Goal: Task Accomplishment & Management: Use online tool/utility

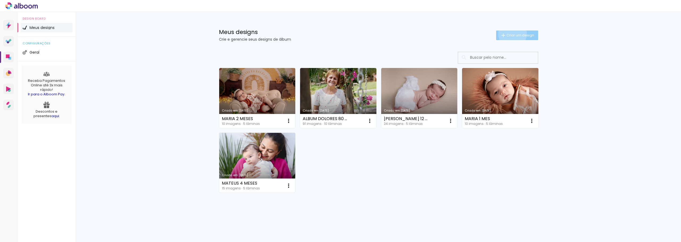
click at [509, 34] on span "Criar um design" at bounding box center [521, 35] width 28 height 3
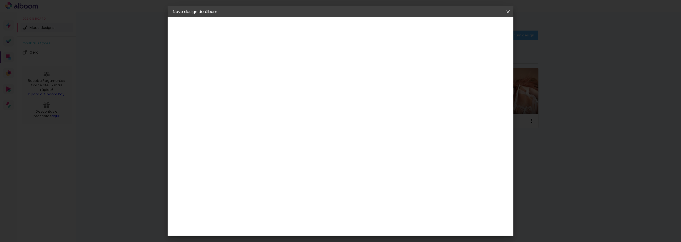
click at [260, 72] on input at bounding box center [260, 71] width 0 height 8
type input "MARIA 4 MESES"
type paper-input "MARIA 4 MESES"
click at [314, 32] on paper-button "Avançar" at bounding box center [301, 28] width 26 height 9
click at [302, 111] on div "3" at bounding box center [273, 110] width 57 height 7
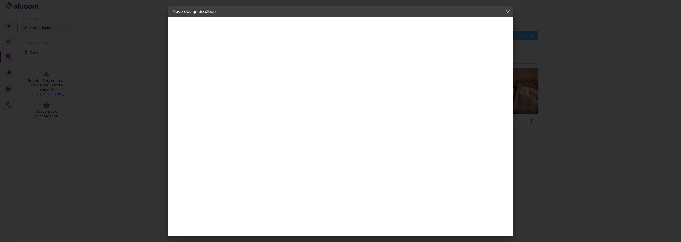
click at [299, 102] on input at bounding box center [274, 101] width 54 height 7
type input "QUA"
type paper-input "QUA"
click at [283, 123] on paper-item "Quality" at bounding box center [268, 120] width 47 height 12
click at [345, 27] on paper-button "Avançar" at bounding box center [332, 28] width 26 height 9
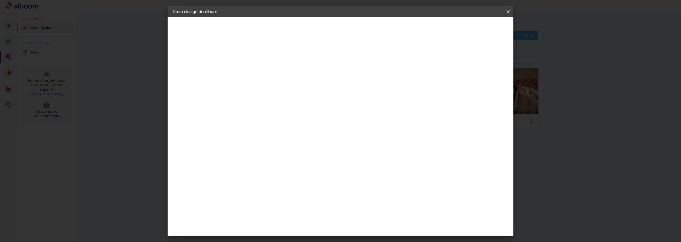
click at [281, 89] on input "text" at bounding box center [270, 93] width 21 height 8
click at [367, 99] on paper-item "SlimBook" at bounding box center [375, 99] width 106 height 11
type input "SlimBook"
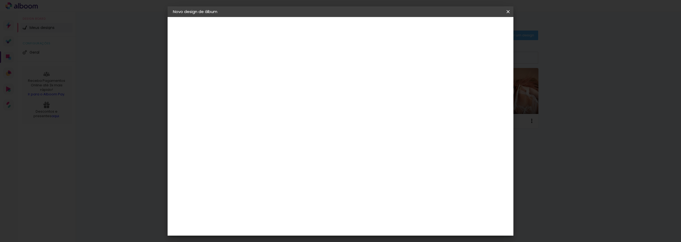
click at [347, 25] on paper-button "Avançar" at bounding box center [334, 28] width 26 height 9
click at [437, 28] on span "Iniciar design" at bounding box center [425, 28] width 24 height 4
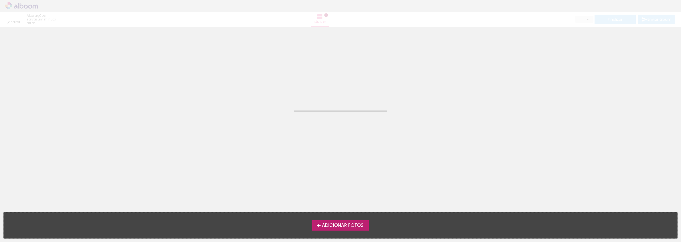
click at [334, 226] on span "Adicionar Fotos" at bounding box center [343, 225] width 42 height 5
click at [0, 0] on input "file" at bounding box center [0, 0] width 0 height 0
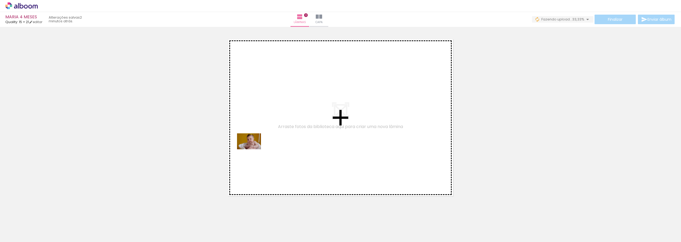
drag, startPoint x: 57, startPoint y: 226, endPoint x: 214, endPoint y: 199, distance: 159.2
click at [253, 150] on quentale-workspace at bounding box center [340, 121] width 681 height 242
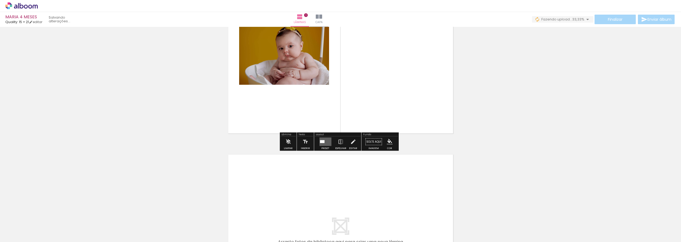
scroll to position [34, 0]
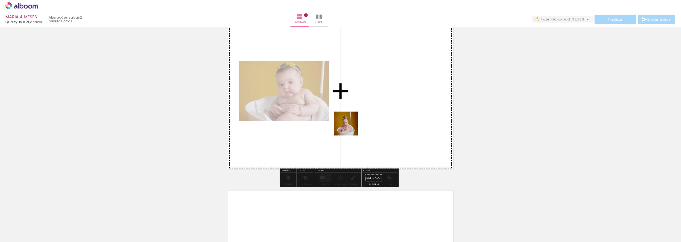
drag, startPoint x: 207, startPoint y: 230, endPoint x: 350, endPoint y: 128, distance: 175.9
click at [350, 128] on quentale-workspace at bounding box center [340, 121] width 681 height 242
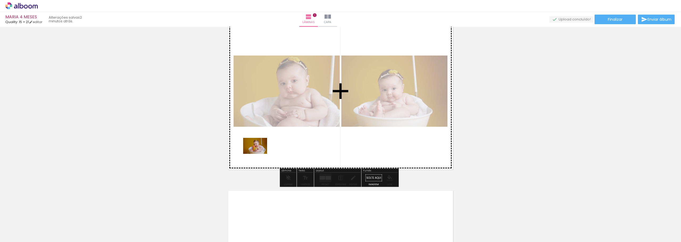
drag, startPoint x: 172, startPoint y: 231, endPoint x: 259, endPoint y: 154, distance: 116.3
click at [259, 154] on quentale-workspace at bounding box center [340, 121] width 681 height 242
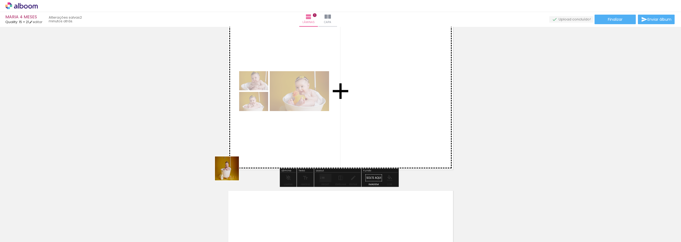
drag, startPoint x: 143, startPoint y: 224, endPoint x: 337, endPoint y: 111, distance: 224.0
click at [337, 111] on quentale-workspace at bounding box center [340, 121] width 681 height 242
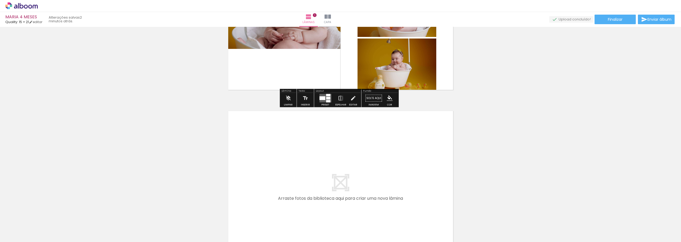
scroll to position [167, 0]
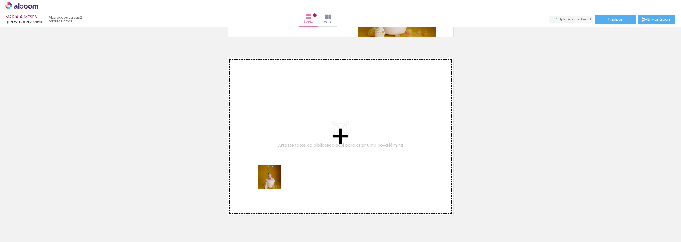
drag, startPoint x: 232, startPoint y: 227, endPoint x: 289, endPoint y: 217, distance: 58.2
click at [295, 163] on quentale-workspace at bounding box center [340, 121] width 681 height 242
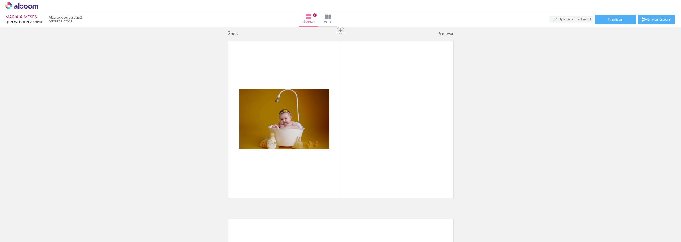
scroll to position [185, 0]
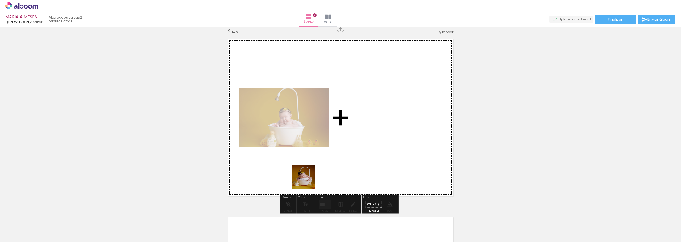
drag, startPoint x: 268, startPoint y: 222, endPoint x: 339, endPoint y: 201, distance: 74.0
click at [360, 139] on quentale-workspace at bounding box center [340, 121] width 681 height 242
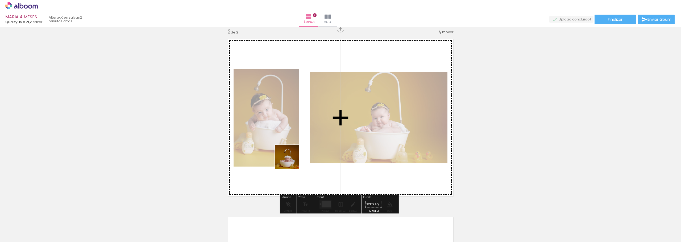
drag, startPoint x: 325, startPoint y: 231, endPoint x: 351, endPoint y: 221, distance: 28.8
click at [291, 161] on quentale-workspace at bounding box center [340, 121] width 681 height 242
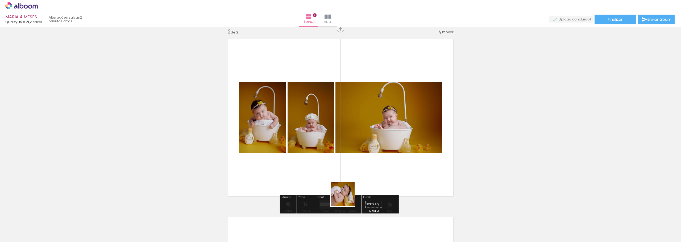
drag, startPoint x: 350, startPoint y: 214, endPoint x: 336, endPoint y: 155, distance: 61.0
click at [336, 155] on quentale-workspace at bounding box center [340, 121] width 681 height 242
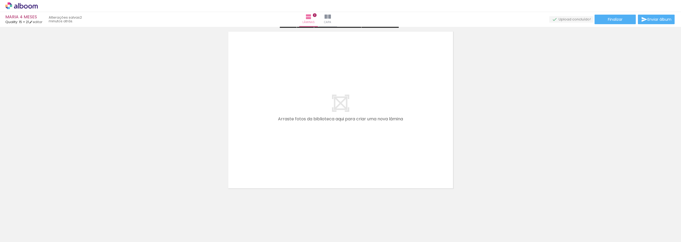
scroll to position [371, 0]
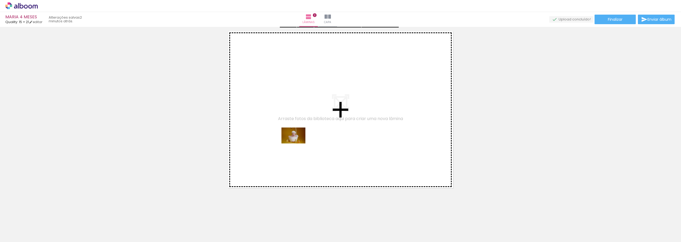
drag, startPoint x: 294, startPoint y: 227, endPoint x: 404, endPoint y: 228, distance: 109.6
click at [298, 146] on quentale-workspace at bounding box center [340, 121] width 681 height 242
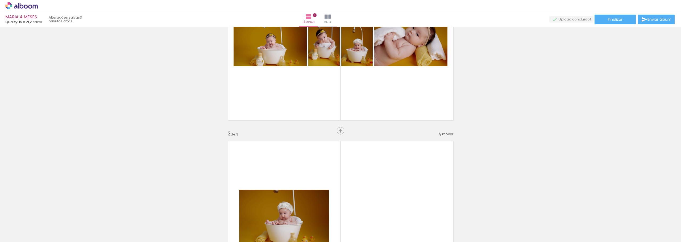
scroll to position [310, 0]
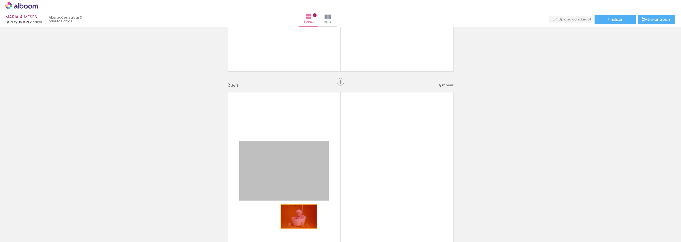
drag, startPoint x: 305, startPoint y: 161, endPoint x: 374, endPoint y: 166, distance: 69.4
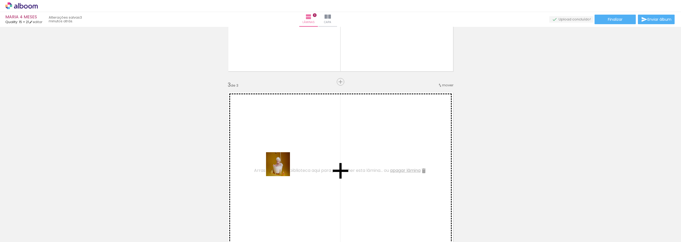
drag, startPoint x: 292, startPoint y: 228, endPoint x: 463, endPoint y: 109, distance: 208.1
click at [280, 149] on quentale-workspace at bounding box center [340, 121] width 681 height 242
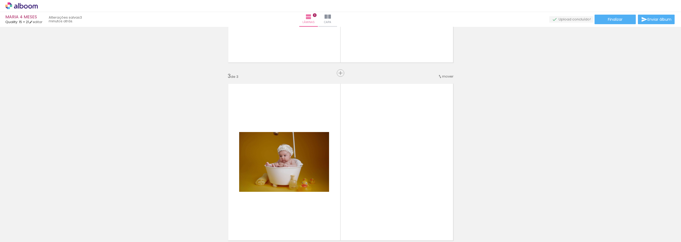
scroll to position [363, 0]
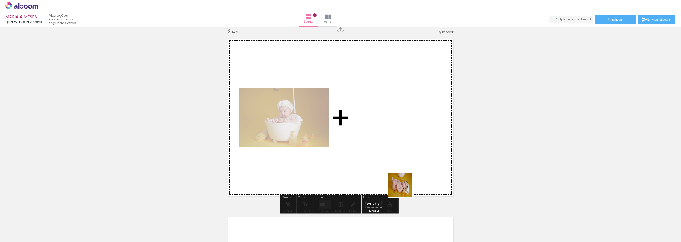
drag, startPoint x: 419, startPoint y: 221, endPoint x: 398, endPoint y: 221, distance: 20.8
click at [402, 175] on quentale-workspace at bounding box center [340, 121] width 681 height 242
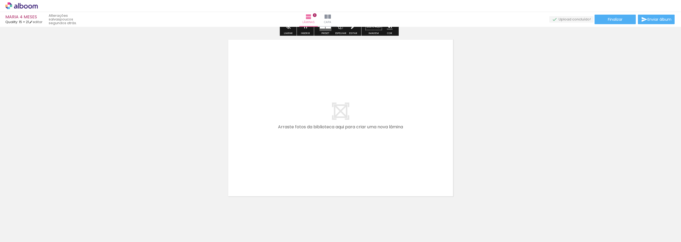
scroll to position [550, 0]
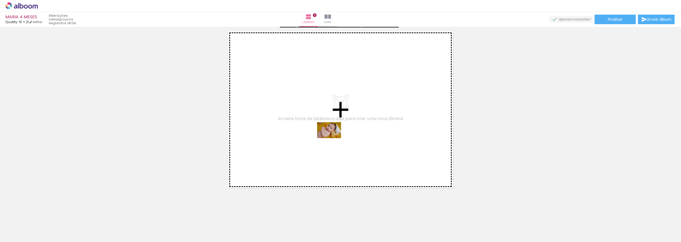
drag, startPoint x: 447, startPoint y: 226, endPoint x: 498, endPoint y: 230, distance: 51.0
click at [339, 146] on quentale-workspace at bounding box center [340, 121] width 681 height 242
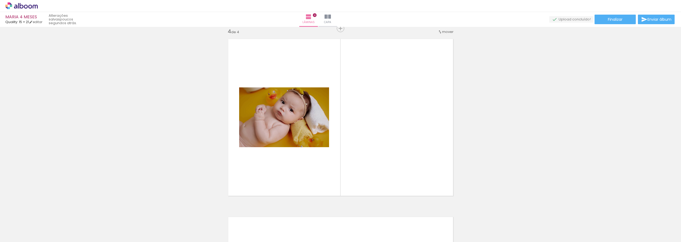
scroll to position [542, 0]
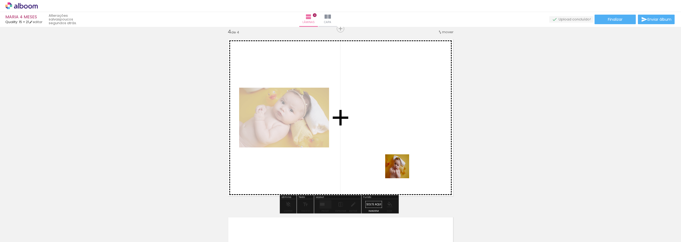
drag, startPoint x: 500, startPoint y: 229, endPoint x: 502, endPoint y: 191, distance: 37.8
click at [392, 148] on quentale-workspace at bounding box center [340, 121] width 681 height 242
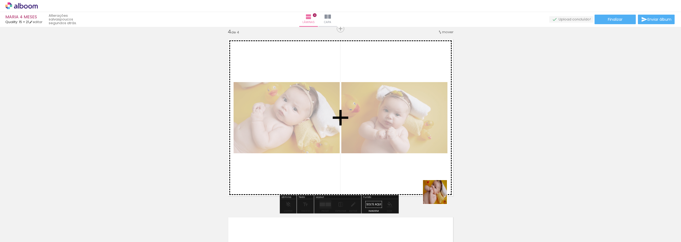
drag, startPoint x: 470, startPoint y: 227, endPoint x: 433, endPoint y: 166, distance: 71.5
click at [397, 165] on quentale-workspace at bounding box center [340, 121] width 681 height 242
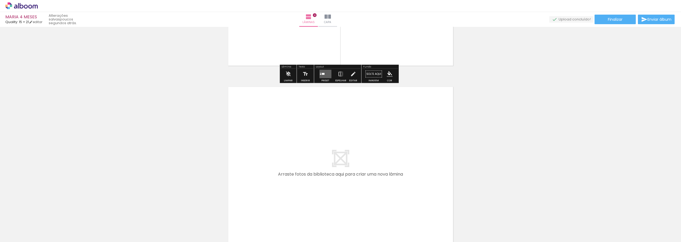
scroll to position [675, 0]
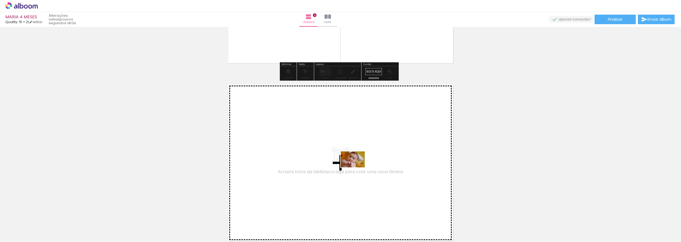
drag, startPoint x: 526, startPoint y: 228, endPoint x: 475, endPoint y: 225, distance: 51.7
click at [357, 170] on quentale-workspace at bounding box center [340, 121] width 681 height 242
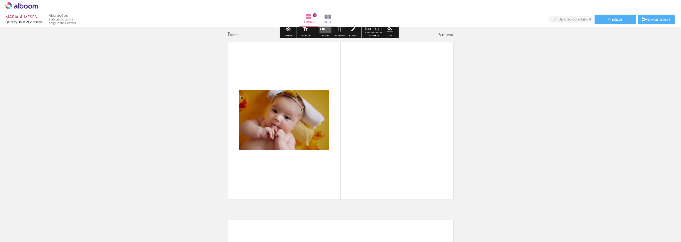
scroll to position [720, 0]
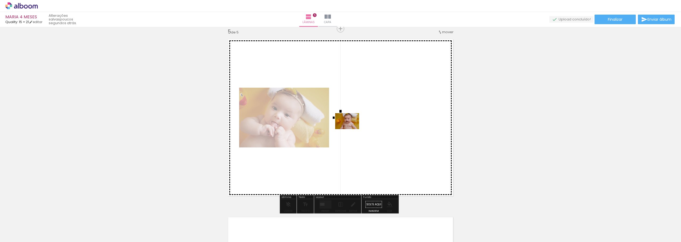
drag, startPoint x: 556, startPoint y: 227, endPoint x: 381, endPoint y: 173, distance: 182.3
click at [351, 132] on quentale-workspace at bounding box center [340, 121] width 681 height 242
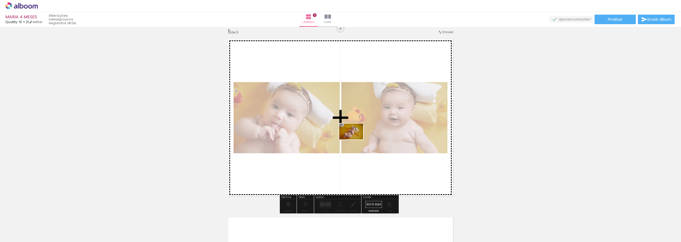
drag, startPoint x: 387, startPoint y: 224, endPoint x: 437, endPoint y: 144, distance: 94.3
click at [355, 141] on quentale-workspace at bounding box center [340, 121] width 681 height 242
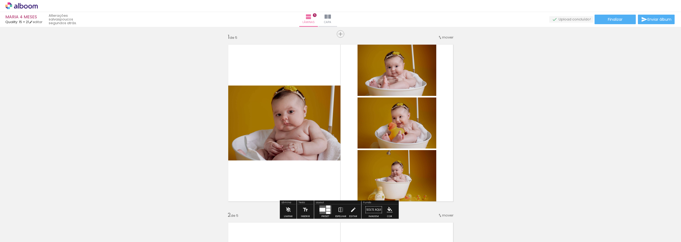
scroll to position [28, 0]
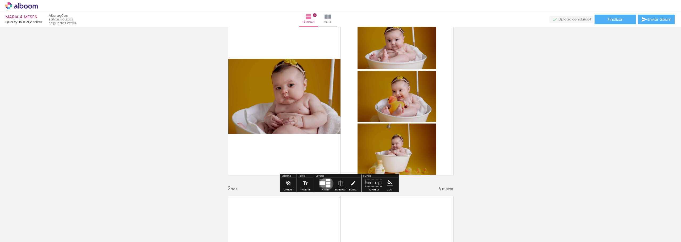
click at [326, 184] on div at bounding box center [328, 183] width 4 height 3
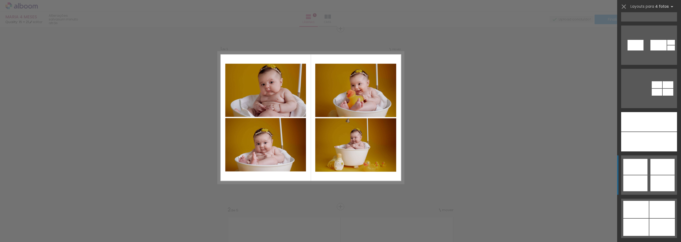
scroll to position [1995, 0]
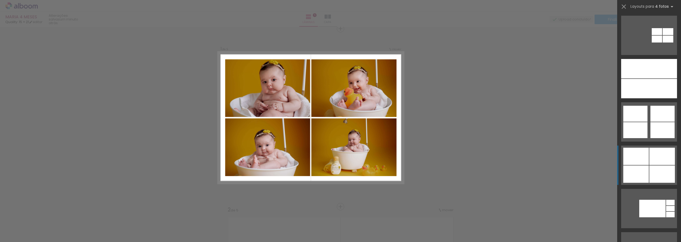
click at [647, 171] on div at bounding box center [636, 174] width 26 height 17
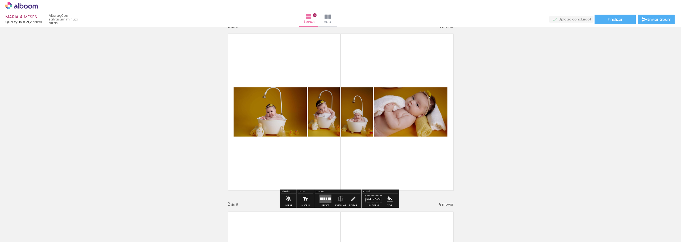
scroll to position [193, 0]
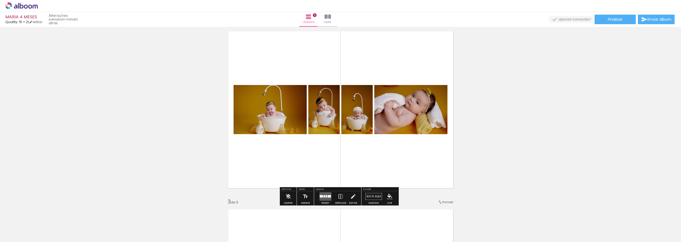
click at [329, 196] on div at bounding box center [329, 197] width 3 height 2
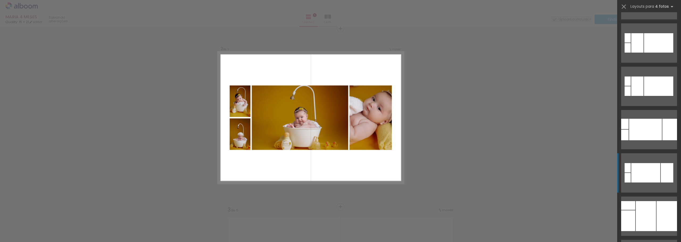
scroll to position [3246, 0]
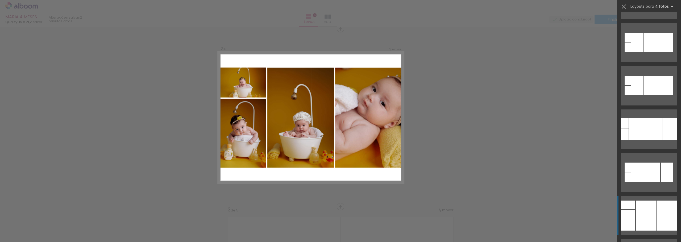
click at [648, 207] on div at bounding box center [646, 216] width 20 height 30
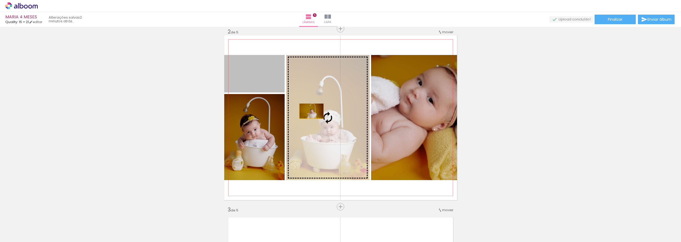
drag, startPoint x: 270, startPoint y: 89, endPoint x: 339, endPoint y: 115, distance: 73.7
click at [0, 0] on slot at bounding box center [0, 0] width 0 height 0
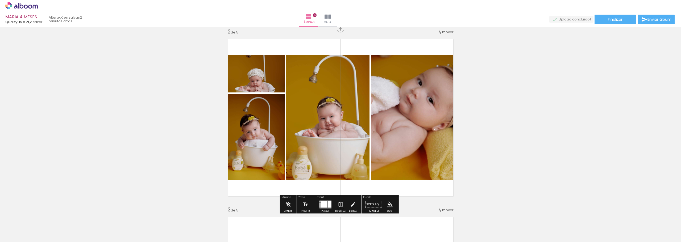
click at [401, 97] on quentale-photo at bounding box center [414, 117] width 86 height 125
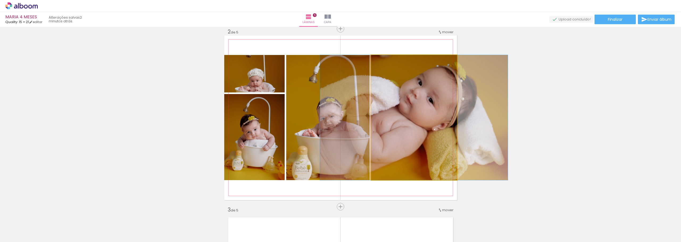
click at [401, 97] on quentale-photo at bounding box center [414, 117] width 86 height 125
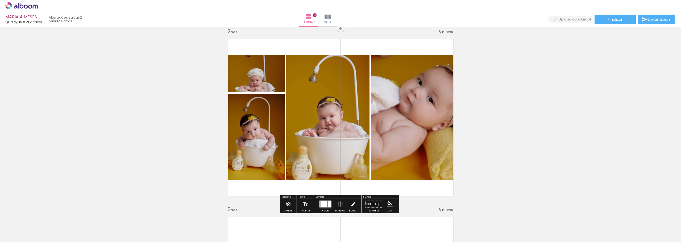
scroll to position [185, 0]
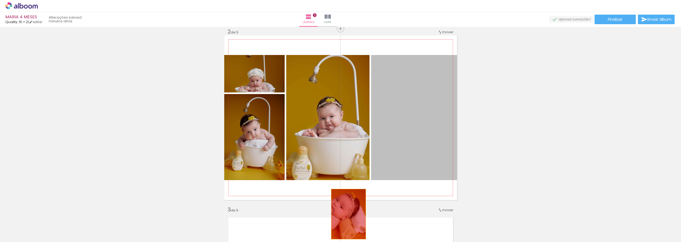
drag, startPoint x: 420, startPoint y: 139, endPoint x: 422, endPoint y: 168, distance: 29.1
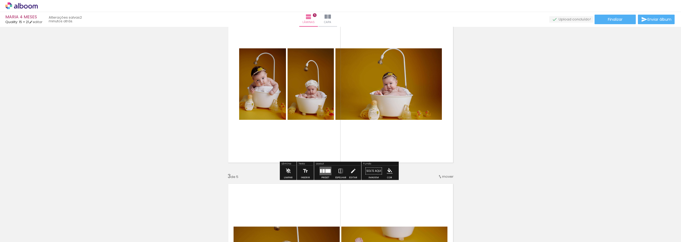
scroll to position [238, 0]
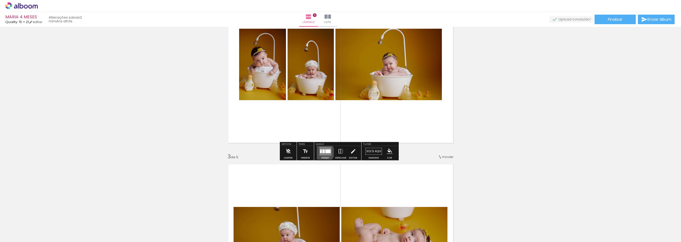
click at [323, 152] on div at bounding box center [323, 152] width 2 height 4
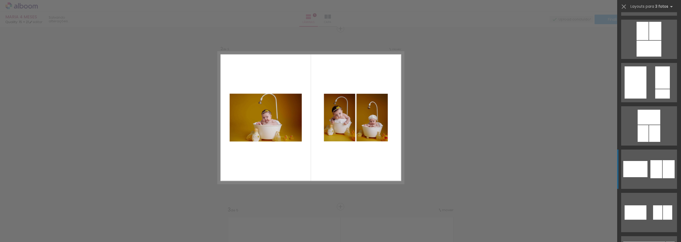
scroll to position [1091, 0]
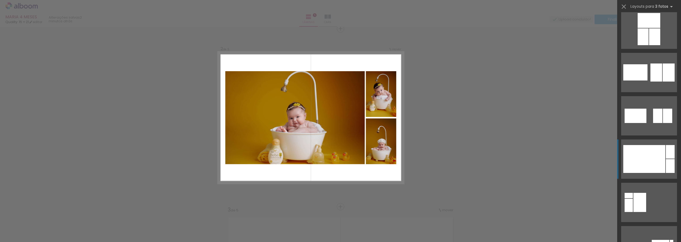
click at [645, 162] on div at bounding box center [644, 159] width 42 height 28
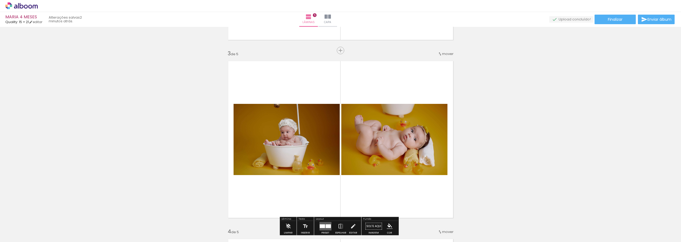
scroll to position [371, 0]
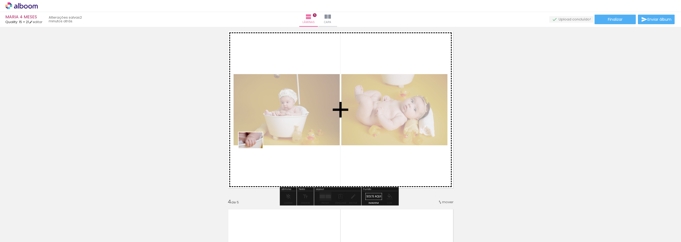
drag, startPoint x: 86, startPoint y: 228, endPoint x: 322, endPoint y: 149, distance: 249.0
click at [255, 148] on quentale-workspace at bounding box center [340, 121] width 681 height 242
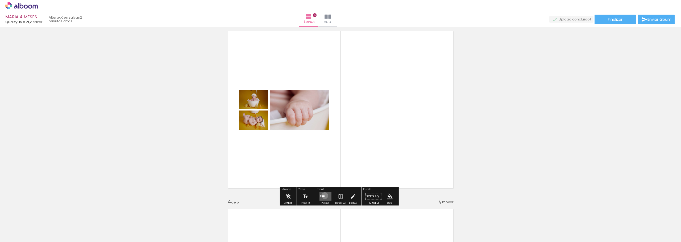
click at [324, 196] on quentale-layouter at bounding box center [325, 197] width 12 height 9
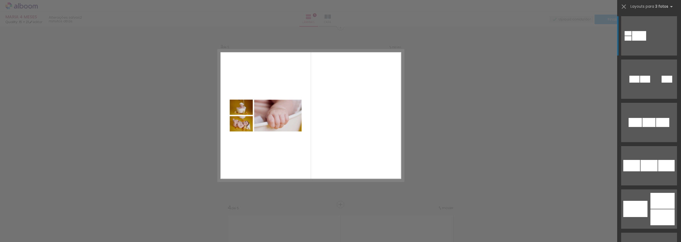
scroll to position [363, 0]
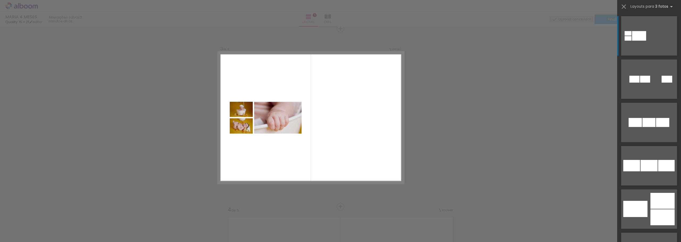
drag, startPoint x: 348, startPoint y: 152, endPoint x: 324, endPoint y: 156, distance: 23.9
click at [331, 167] on quentale-layouter at bounding box center [311, 118] width 186 height 132
click at [290, 126] on quentale-photo at bounding box center [277, 118] width 47 height 32
drag, startPoint x: 288, startPoint y: 128, endPoint x: 673, endPoint y: 242, distance: 400.6
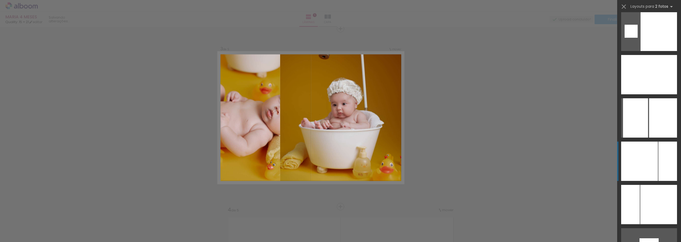
scroll to position [2373, 0]
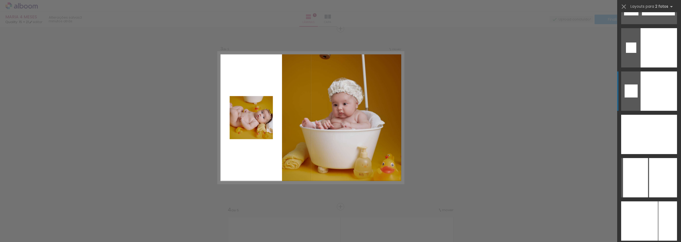
click at [649, 86] on div at bounding box center [659, 91] width 36 height 39
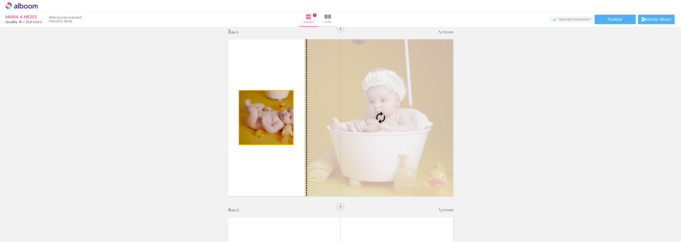
drag, startPoint x: 305, startPoint y: 138, endPoint x: 343, endPoint y: 137, distance: 38.6
click at [0, 0] on slot at bounding box center [0, 0] width 0 height 0
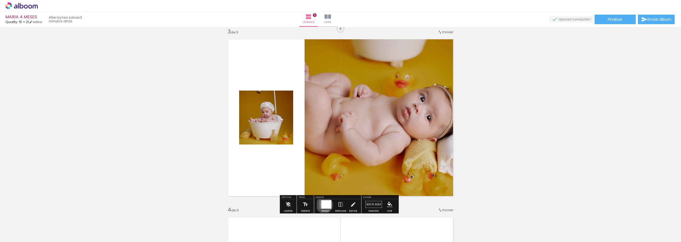
click at [323, 205] on div at bounding box center [326, 205] width 10 height 9
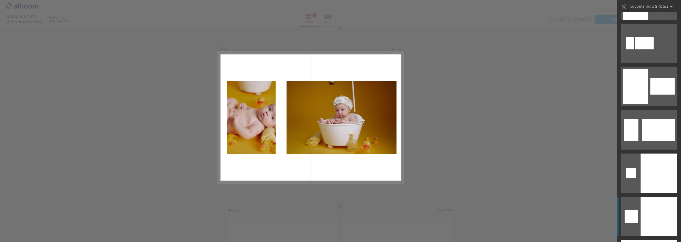
scroll to position [2216, 0]
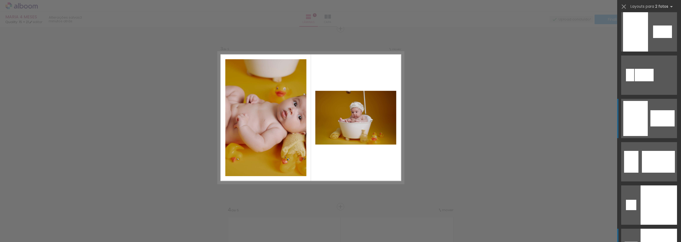
click at [633, 125] on div at bounding box center [635, 118] width 24 height 35
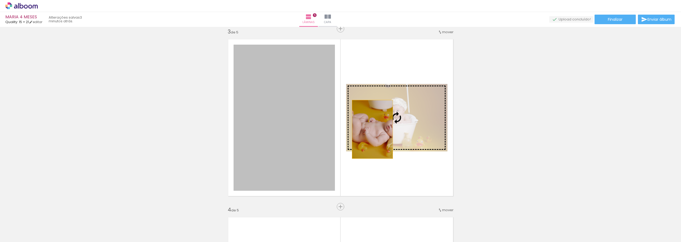
drag, startPoint x: 319, startPoint y: 140, endPoint x: 370, endPoint y: 130, distance: 52.6
click at [0, 0] on slot at bounding box center [0, 0] width 0 height 0
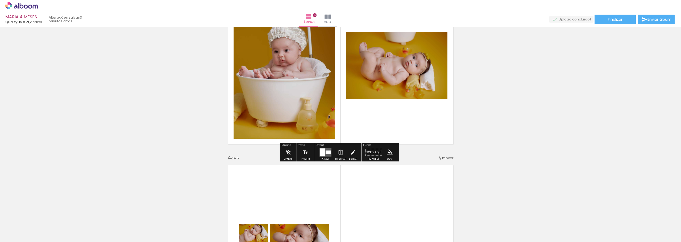
scroll to position [417, 0]
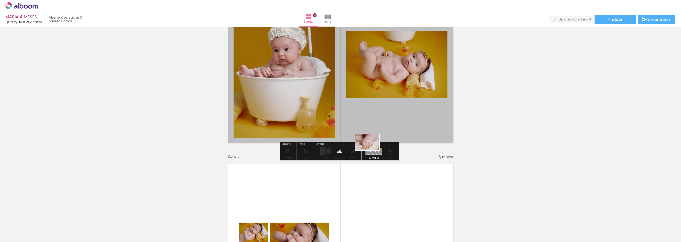
drag, startPoint x: 107, startPoint y: 219, endPoint x: 371, endPoint y: 150, distance: 273.0
click at [371, 150] on quentale-workspace at bounding box center [340, 121] width 681 height 242
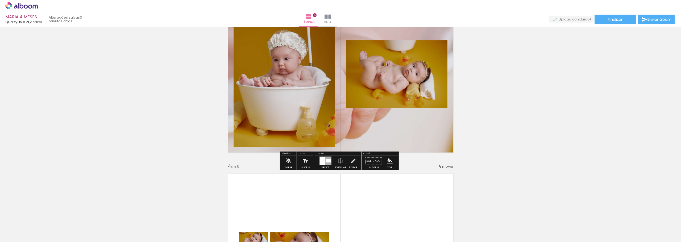
scroll to position [390, 0]
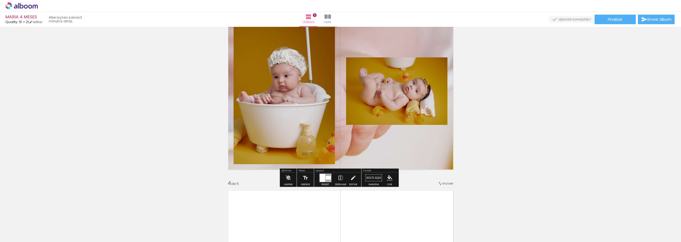
click at [394, 40] on quentale-layouter at bounding box center [340, 91] width 233 height 165
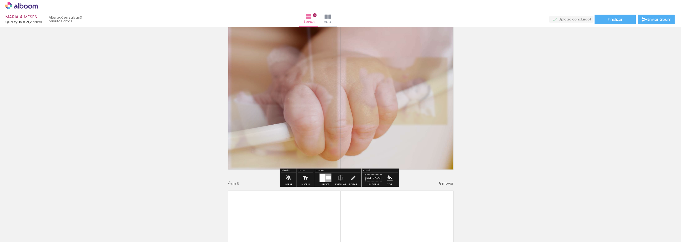
click at [326, 179] on div at bounding box center [327, 177] width 5 height 3
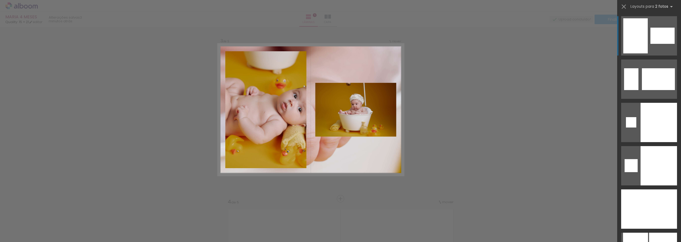
scroll to position [363, 0]
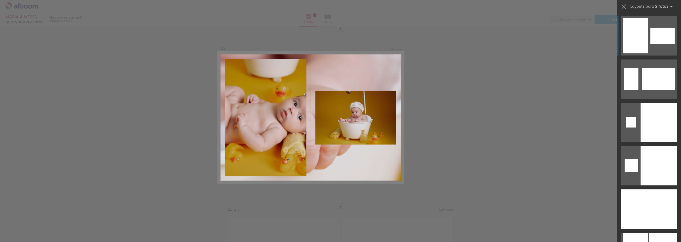
click at [345, 161] on quentale-layouter at bounding box center [311, 118] width 186 height 132
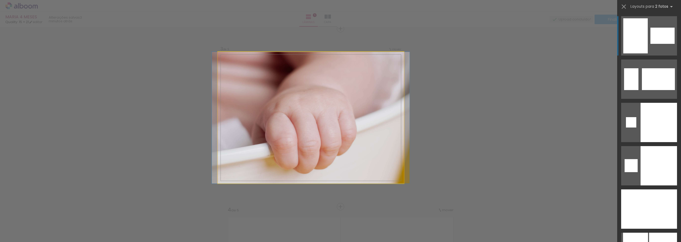
click at [307, 133] on quentale-photo at bounding box center [311, 118] width 186 height 132
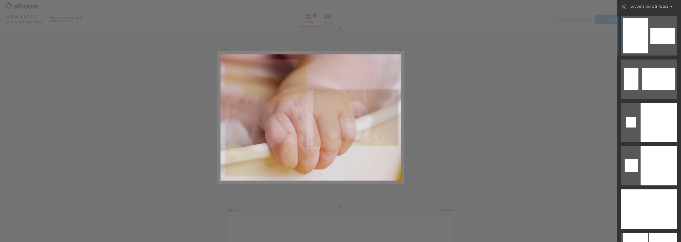
click at [371, 164] on quentale-photo at bounding box center [311, 118] width 186 height 132
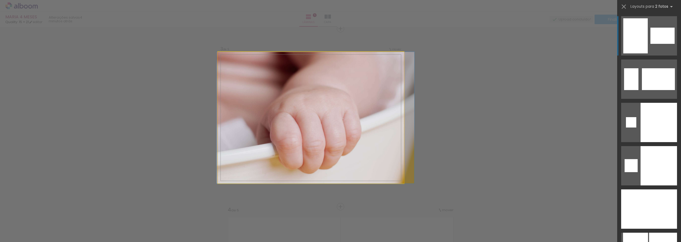
drag, startPoint x: 291, startPoint y: 125, endPoint x: 370, endPoint y: 119, distance: 79.2
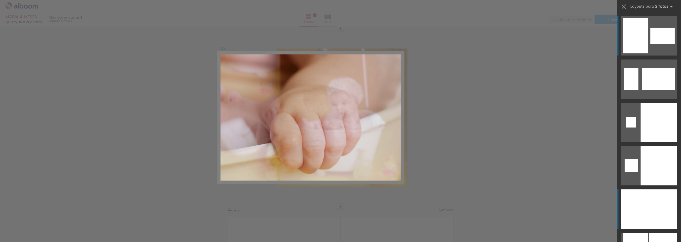
click at [653, 200] on div at bounding box center [658, 209] width 37 height 39
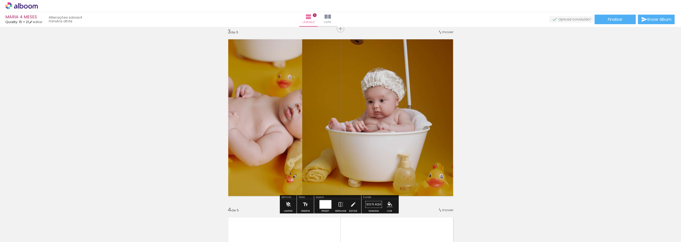
click at [326, 202] on div at bounding box center [326, 205] width 10 height 9
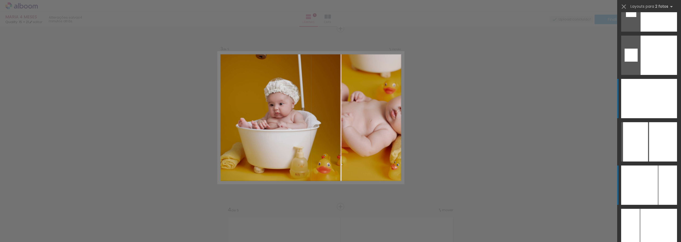
scroll to position [2402, 0]
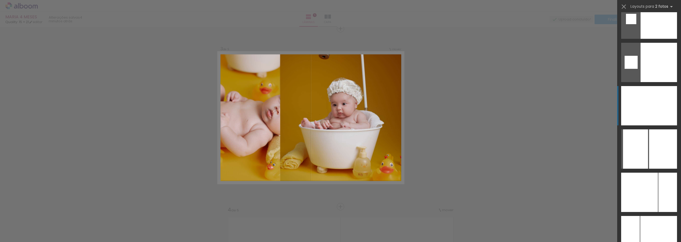
click at [655, 107] on div at bounding box center [658, 105] width 37 height 39
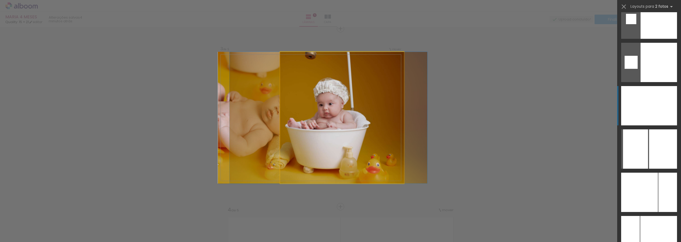
scroll to position [2472, 0]
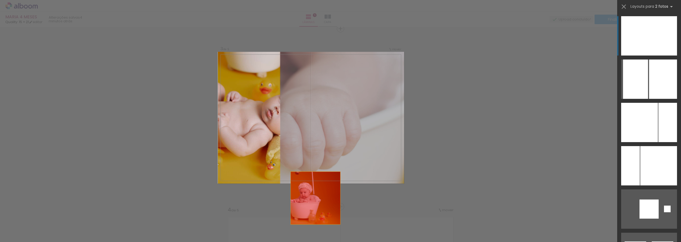
drag, startPoint x: 355, startPoint y: 117, endPoint x: 328, endPoint y: 163, distance: 53.3
click at [305, 221] on quentale-workspace at bounding box center [340, 121] width 681 height 242
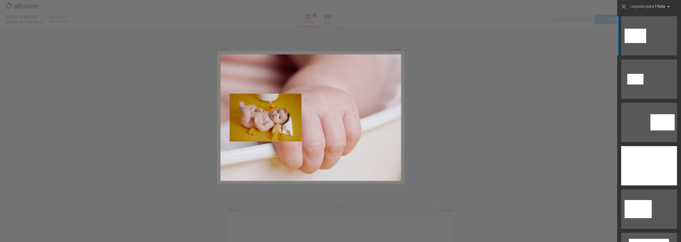
scroll to position [87, 0]
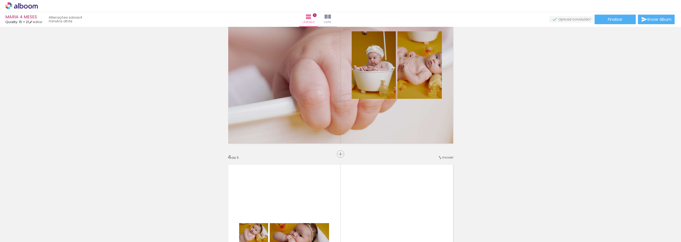
scroll to position [417, 0]
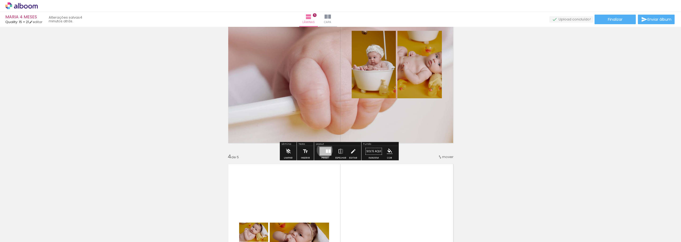
click at [324, 150] on div at bounding box center [325, 151] width 12 height 9
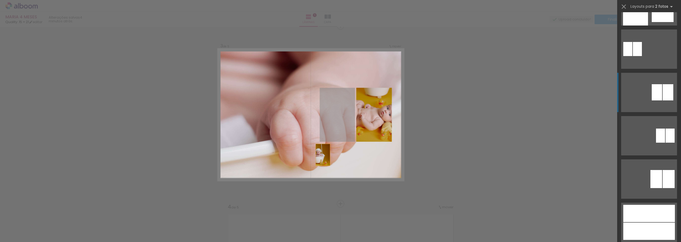
scroll to position [363, 0]
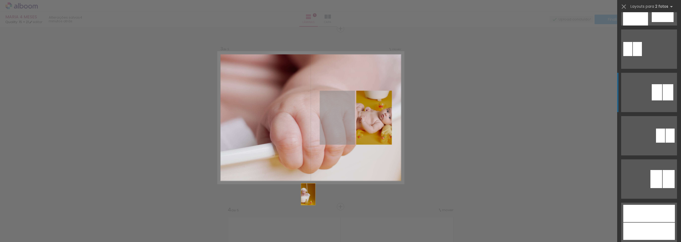
drag, startPoint x: 335, startPoint y: 83, endPoint x: 511, endPoint y: 163, distance: 194.1
click at [291, 212] on quentale-workspace at bounding box center [340, 121] width 681 height 242
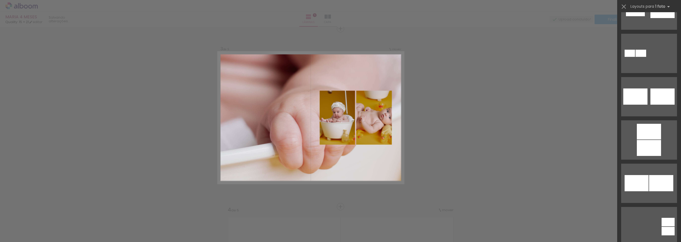
scroll to position [3890, 0]
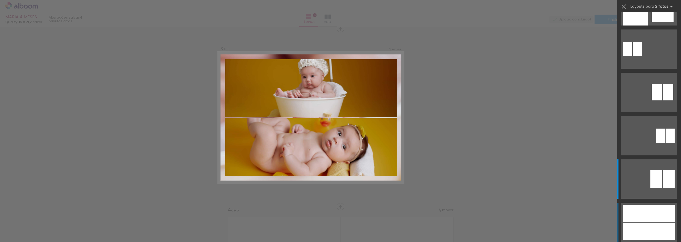
click at [502, 154] on div "Confirmar Cancelar" at bounding box center [340, 204] width 681 height 1082
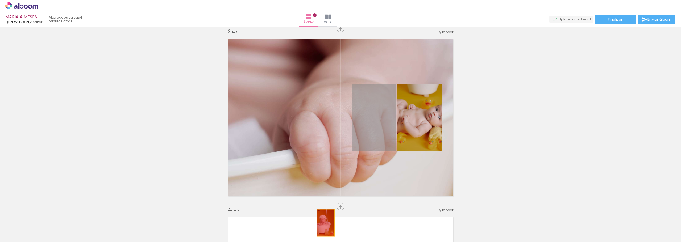
drag, startPoint x: 376, startPoint y: 141, endPoint x: 324, endPoint y: 224, distance: 98.2
click at [324, 224] on quentale-workspace at bounding box center [340, 121] width 681 height 242
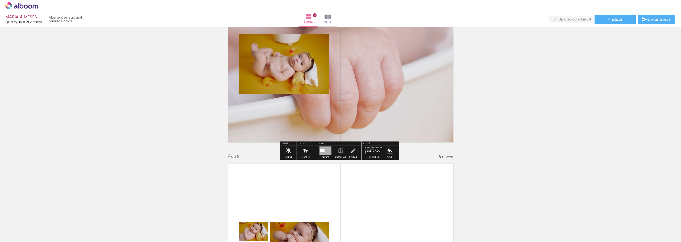
scroll to position [417, 0]
click at [328, 149] on div at bounding box center [325, 151] width 12 height 9
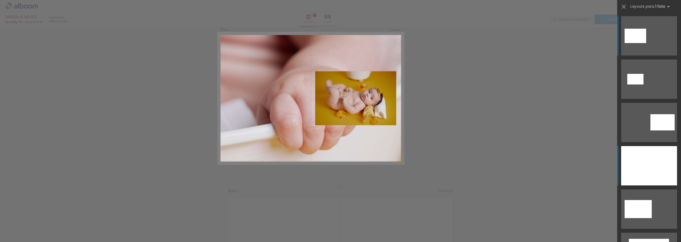
scroll to position [363, 0]
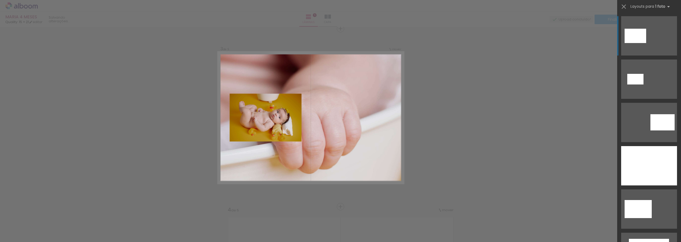
click at [512, 143] on div "Confirmar Cancelar" at bounding box center [340, 204] width 681 height 1082
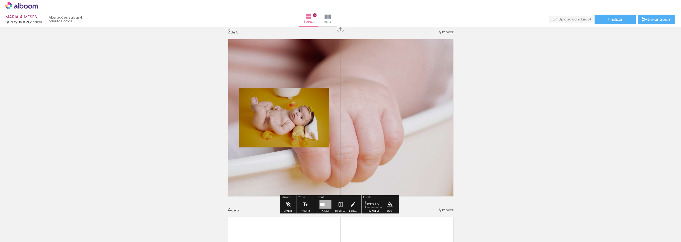
drag, startPoint x: 389, startPoint y: 144, endPoint x: 369, endPoint y: 152, distance: 21.8
click at [331, 209] on quentale-workspace at bounding box center [340, 121] width 681 height 242
drag, startPoint x: 394, startPoint y: 105, endPoint x: 352, endPoint y: 159, distance: 68.8
click at [352, 159] on quentale-layouter at bounding box center [340, 117] width 233 height 165
click at [376, 131] on quentale-layouter at bounding box center [340, 117] width 233 height 165
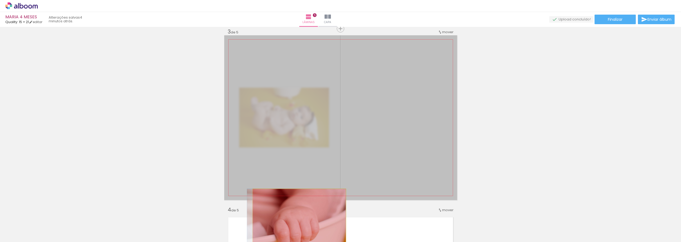
drag, startPoint x: 384, startPoint y: 122, endPoint x: 400, endPoint y: 170, distance: 50.5
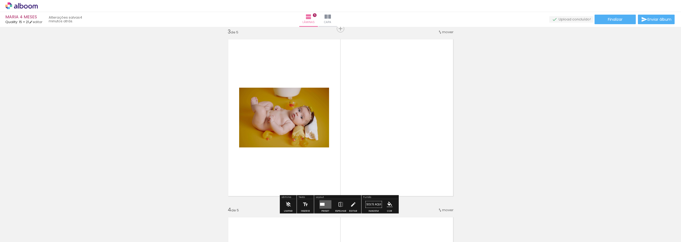
scroll to position [417, 0]
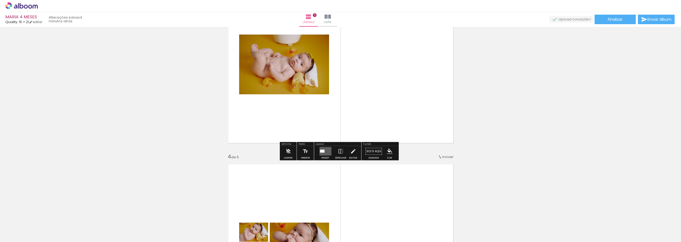
click at [325, 151] on quentale-layouter at bounding box center [325, 151] width 12 height 9
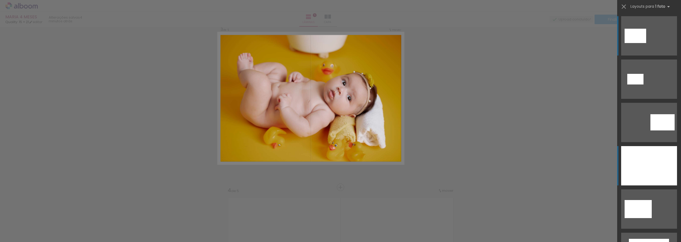
scroll to position [363, 0]
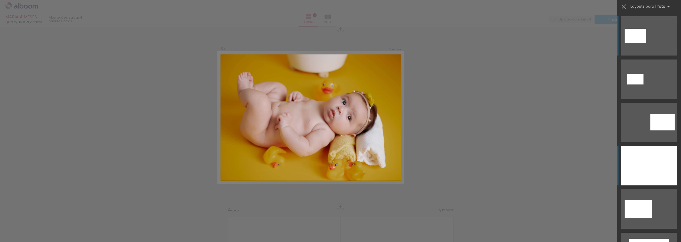
click at [658, 164] on div at bounding box center [649, 165] width 56 height 39
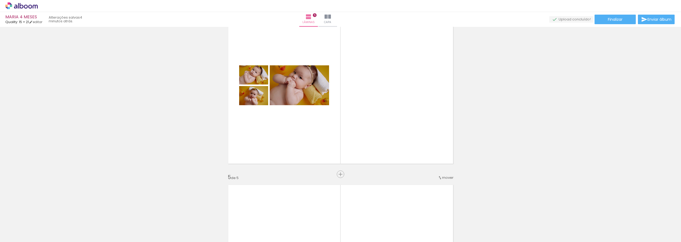
scroll to position [576, 0]
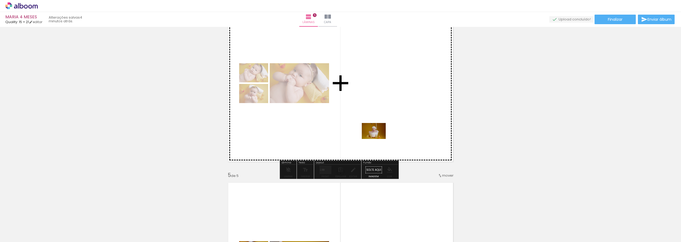
drag, startPoint x: 297, startPoint y: 225, endPoint x: 378, endPoint y: 139, distance: 117.6
click at [378, 139] on quentale-workspace at bounding box center [340, 121] width 681 height 242
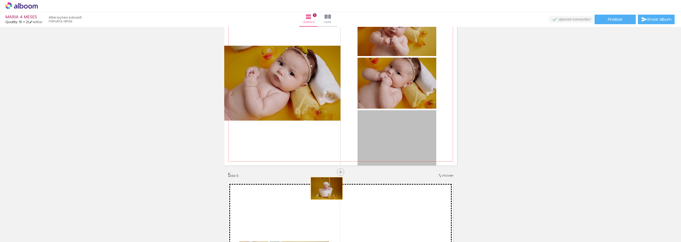
drag, startPoint x: 378, startPoint y: 142, endPoint x: 470, endPoint y: 124, distance: 93.3
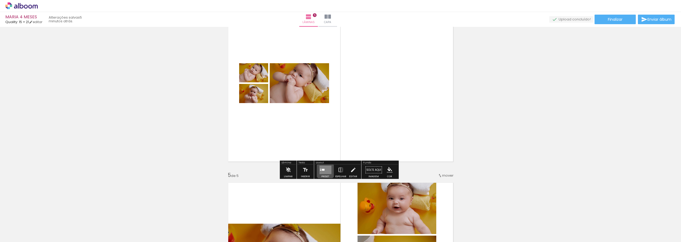
click at [324, 169] on quentale-layouter at bounding box center [325, 170] width 12 height 9
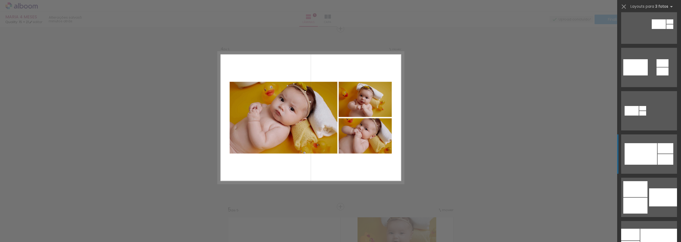
scroll to position [293, 0]
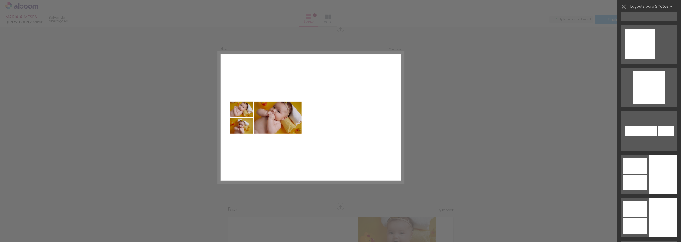
scroll to position [1650, 0]
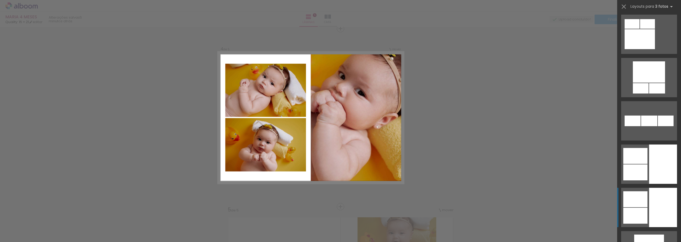
click at [659, 207] on div at bounding box center [663, 207] width 28 height 39
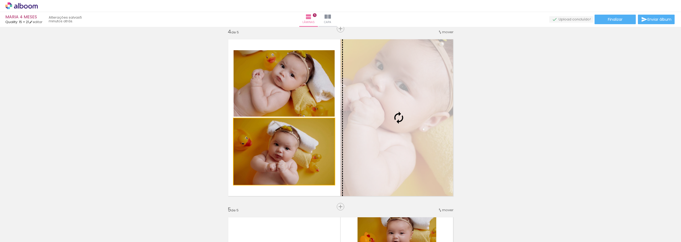
drag, startPoint x: 308, startPoint y: 146, endPoint x: 362, endPoint y: 130, distance: 56.7
click at [0, 0] on slot at bounding box center [0, 0] width 0 height 0
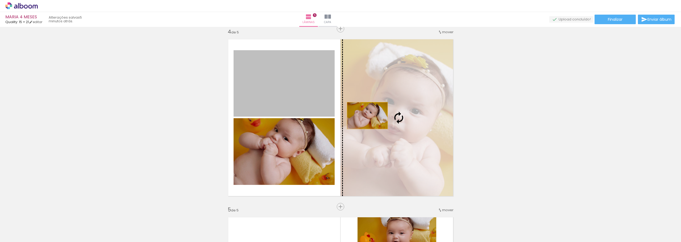
drag, startPoint x: 297, startPoint y: 104, endPoint x: 411, endPoint y: 125, distance: 116.3
click at [0, 0] on slot at bounding box center [0, 0] width 0 height 0
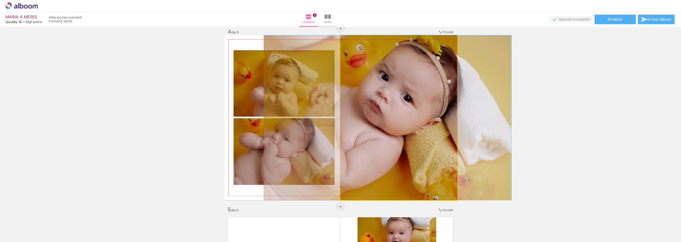
drag, startPoint x: 402, startPoint y: 155, endPoint x: 391, endPoint y: 159, distance: 12.4
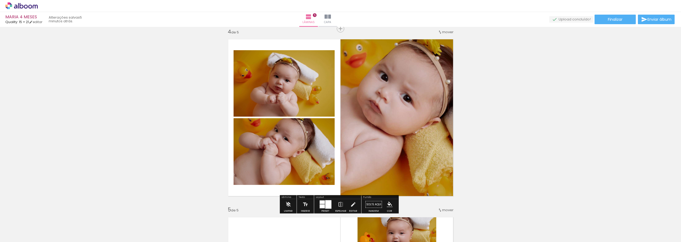
click at [529, 122] on div "Inserir lâmina 1 de 5 Inserir lâmina 2 de 5 Inserir lâmina 3 de 5 Inserir lâmin…" at bounding box center [340, 22] width 681 height 1070
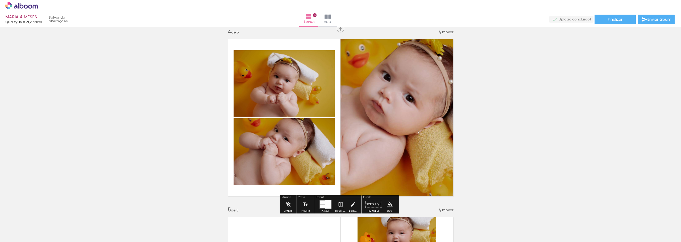
click at [571, 118] on div "Inserir lâmina 1 de 5 Inserir lâmina 2 de 5 Inserir lâmina 3 de 5 Inserir lâmin…" at bounding box center [340, 22] width 681 height 1070
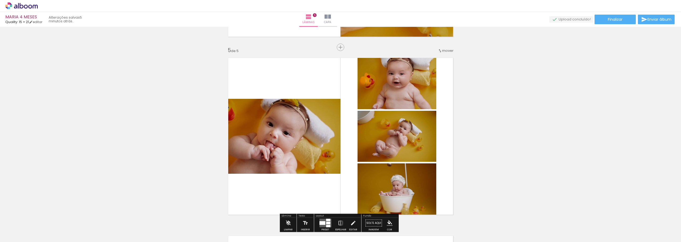
scroll to position [728, 0]
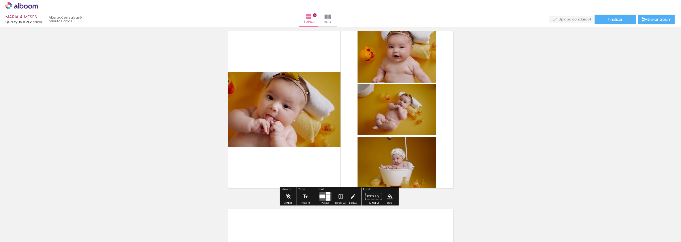
click at [323, 195] on div at bounding box center [322, 197] width 6 height 4
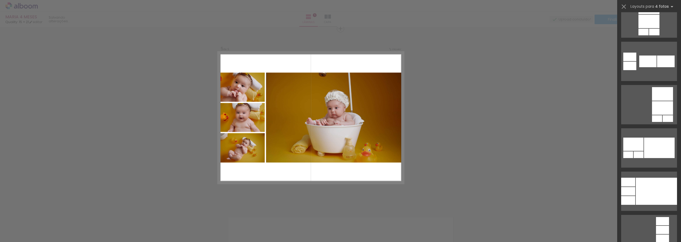
scroll to position [2474, 0]
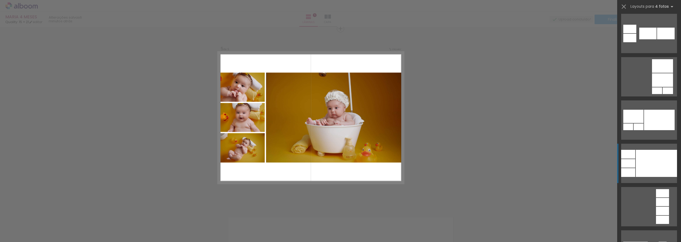
click at [644, 169] on div at bounding box center [656, 163] width 41 height 27
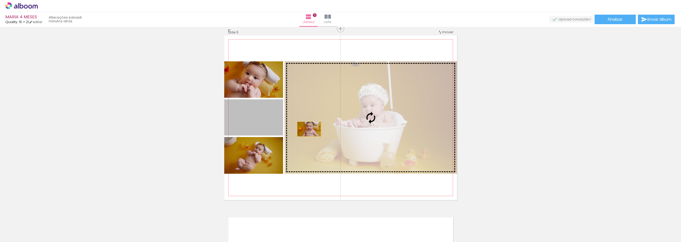
drag, startPoint x: 269, startPoint y: 134, endPoint x: 308, endPoint y: 129, distance: 39.6
click at [0, 0] on slot at bounding box center [0, 0] width 0 height 0
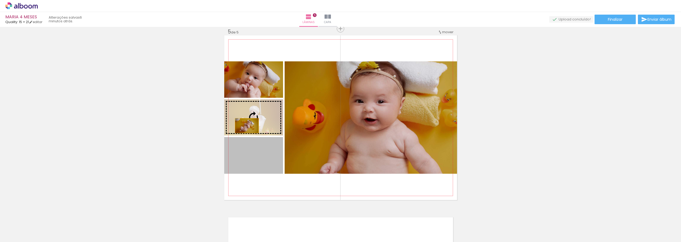
drag, startPoint x: 251, startPoint y: 160, endPoint x: 347, endPoint y: 130, distance: 100.8
click at [0, 0] on slot at bounding box center [0, 0] width 0 height 0
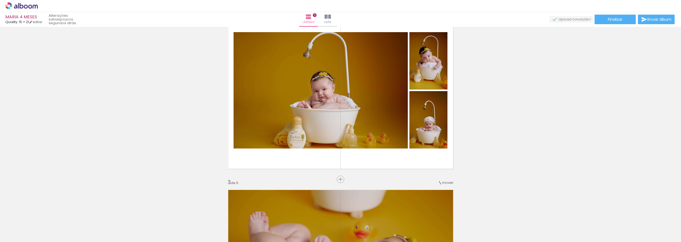
scroll to position [213, 0]
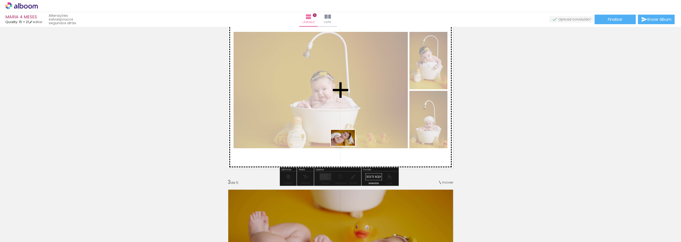
drag, startPoint x: 356, startPoint y: 226, endPoint x: 462, endPoint y: 142, distance: 135.1
click at [347, 146] on quentale-workspace at bounding box center [340, 121] width 681 height 242
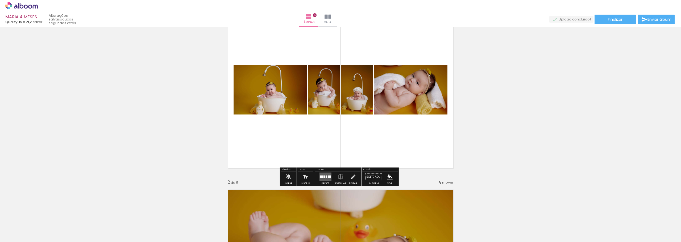
click at [323, 176] on div at bounding box center [324, 177] width 2 height 2
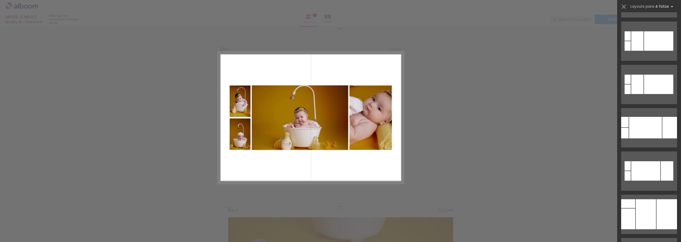
scroll to position [3272, 0]
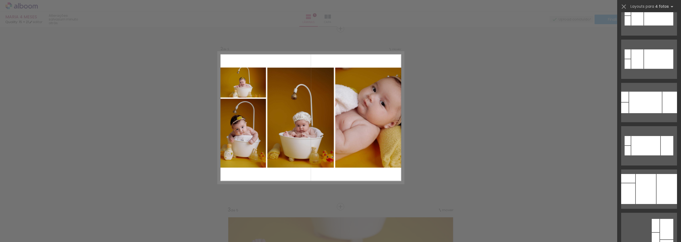
click at [636, 186] on div at bounding box center [646, 189] width 20 height 30
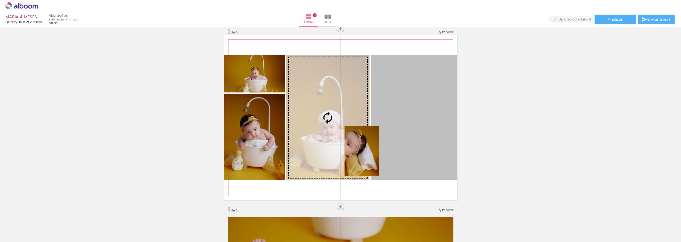
drag, startPoint x: 431, startPoint y: 148, endPoint x: 356, endPoint y: 151, distance: 74.8
click at [0, 0] on slot at bounding box center [0, 0] width 0 height 0
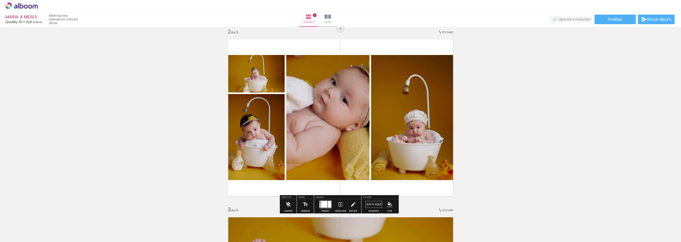
click at [258, 161] on quentale-photo at bounding box center [254, 137] width 60 height 86
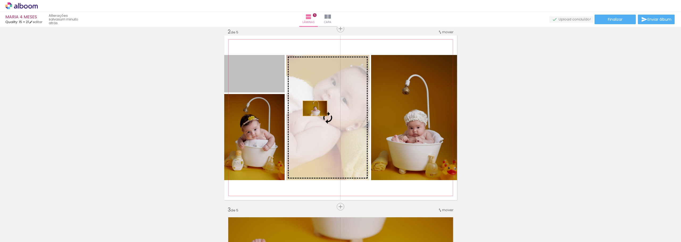
drag, startPoint x: 263, startPoint y: 87, endPoint x: 359, endPoint y: 113, distance: 99.5
click at [0, 0] on slot at bounding box center [0, 0] width 0 height 0
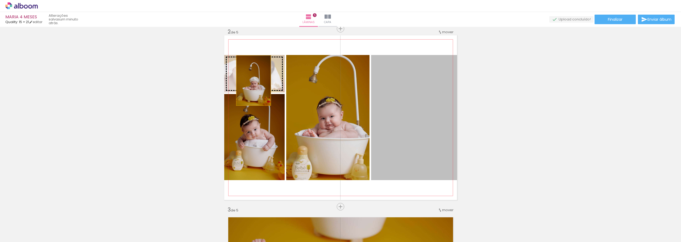
drag, startPoint x: 401, startPoint y: 143, endPoint x: 299, endPoint y: 99, distance: 111.4
click at [0, 0] on slot at bounding box center [0, 0] width 0 height 0
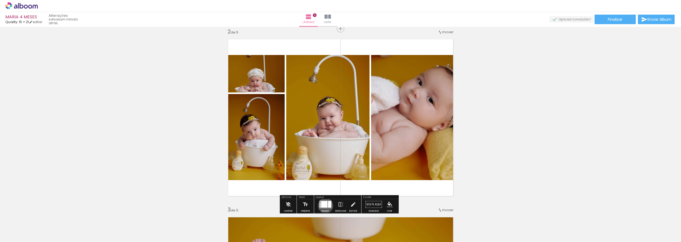
click at [324, 206] on div at bounding box center [324, 204] width 6 height 7
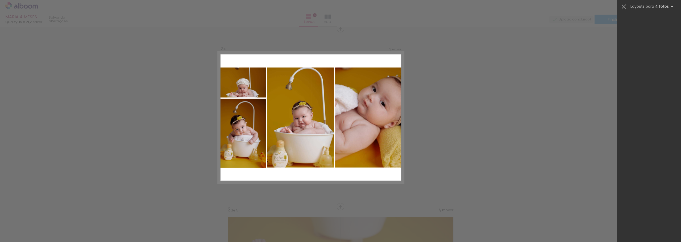
scroll to position [7805, 0]
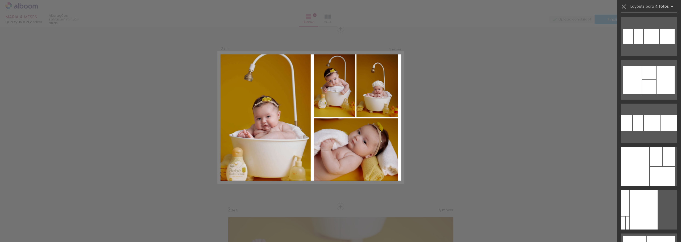
drag, startPoint x: 641, startPoint y: 170, endPoint x: 611, endPoint y: 154, distance: 34.4
click at [641, 169] on div at bounding box center [635, 166] width 28 height 39
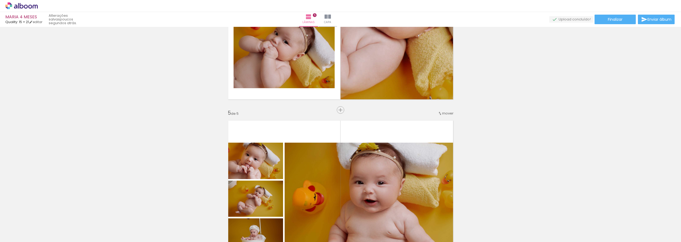
scroll to position [665, 0]
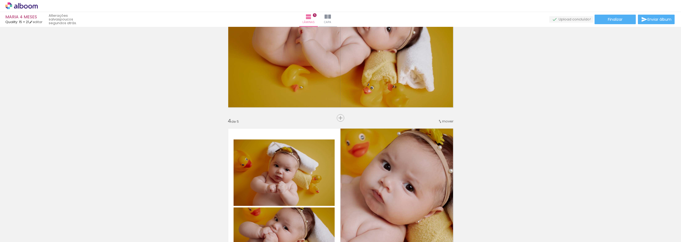
scroll to position [372, 0]
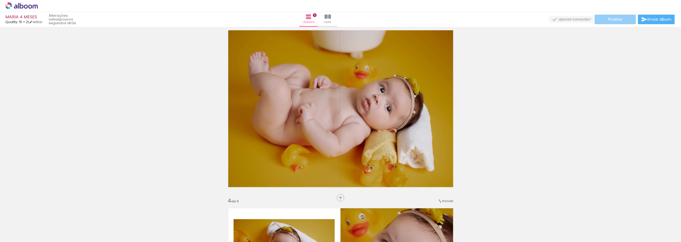
click at [613, 22] on paper-button "Finalizar" at bounding box center [615, 20] width 41 height 10
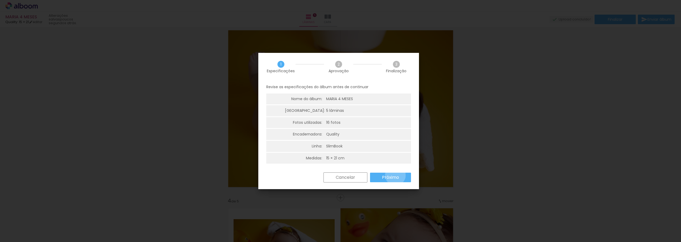
drag, startPoint x: 395, startPoint y: 176, endPoint x: 426, endPoint y: 177, distance: 30.6
click at [0, 0] on slot "Próximo" at bounding box center [0, 0] width 0 height 0
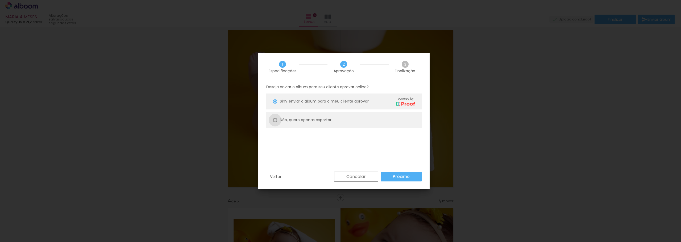
click at [275, 120] on div at bounding box center [275, 120] width 4 height 4
type paper-radio-button "on"
click at [0, 0] on slot "Próximo" at bounding box center [0, 0] width 0 height 0
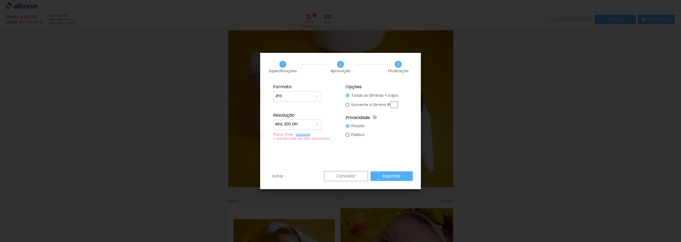
type input "Alta, 300 DPI"
click at [0, 0] on slot "Exportar" at bounding box center [0, 0] width 0 height 0
